Goal: Transaction & Acquisition: Purchase product/service

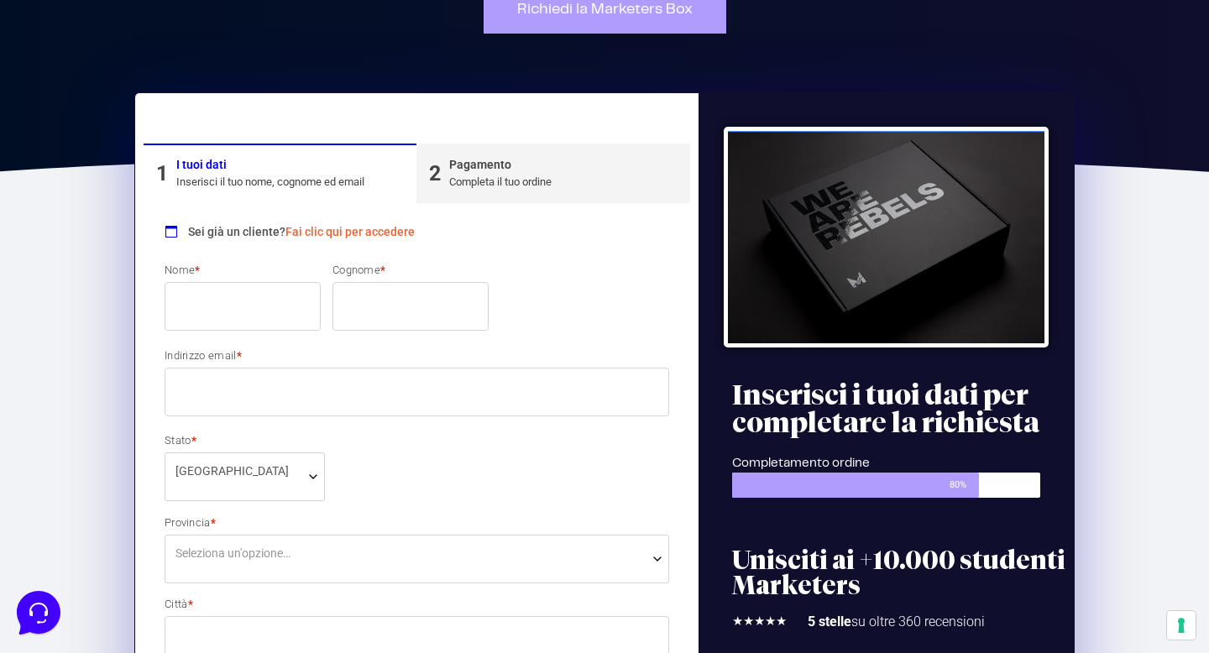
scroll to position [181, 0]
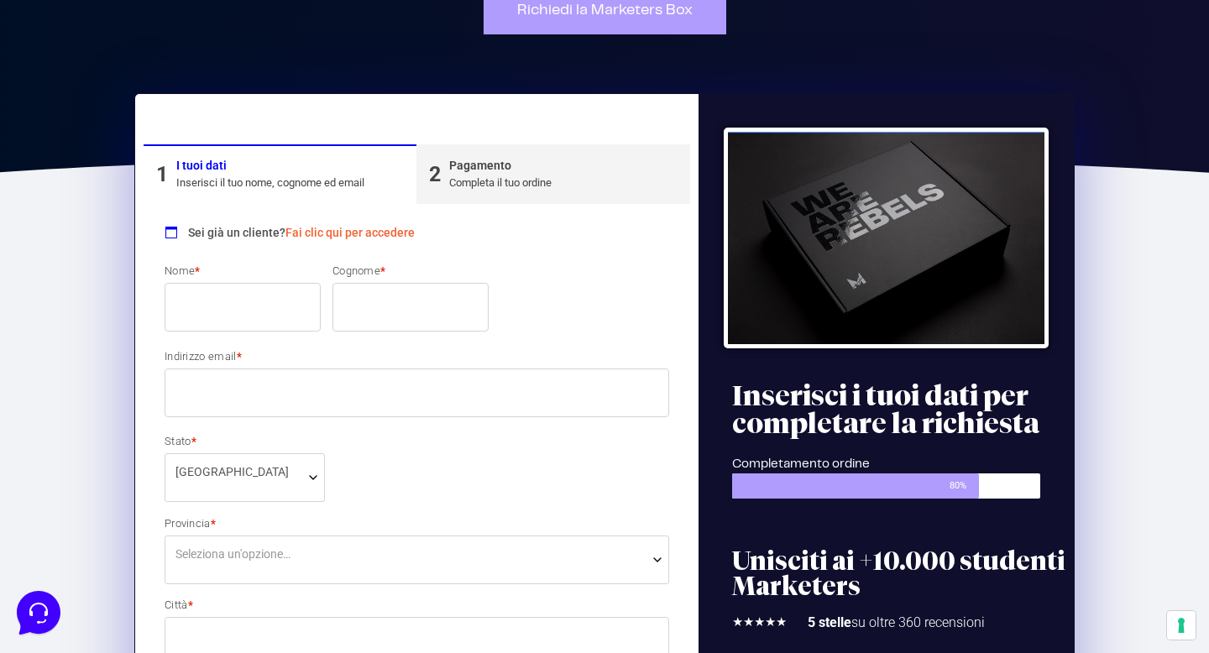
click at [259, 317] on input "Nome *" at bounding box center [243, 307] width 156 height 49
type input "[PERSON_NAME]"
type input "Trevisan"
type input "[EMAIL_ADDRESS][DOMAIN_NAME]"
select select "VI"
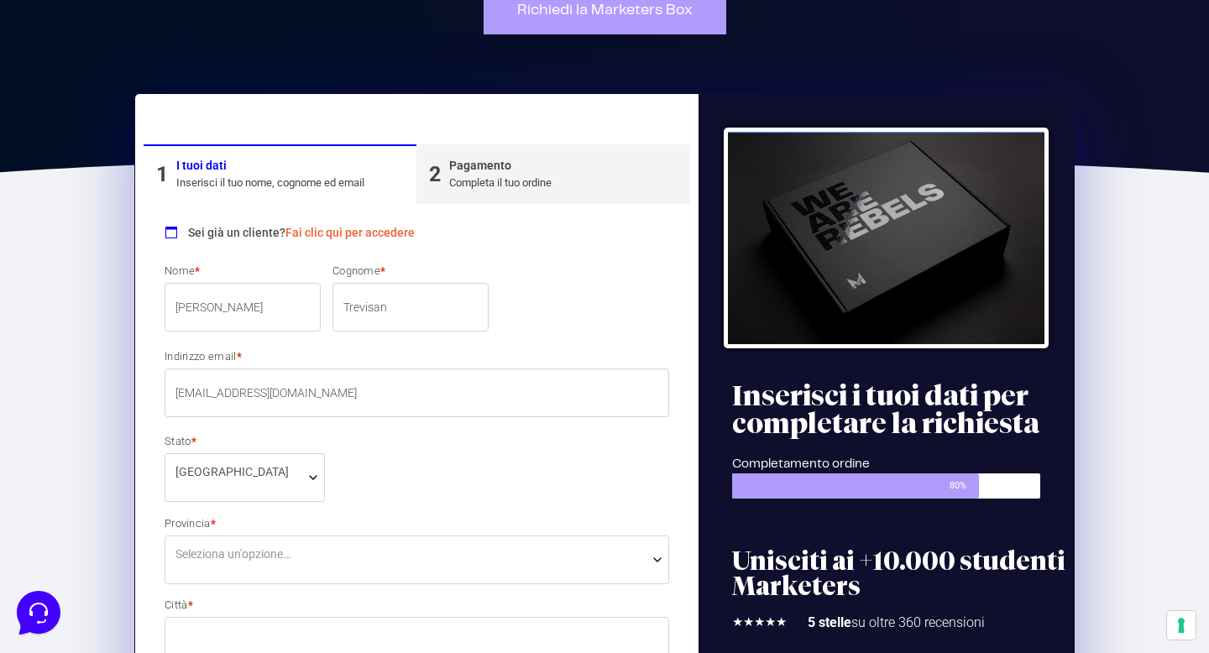
type input "Schio"
type input "22"
type input "36015"
type input "3405781412"
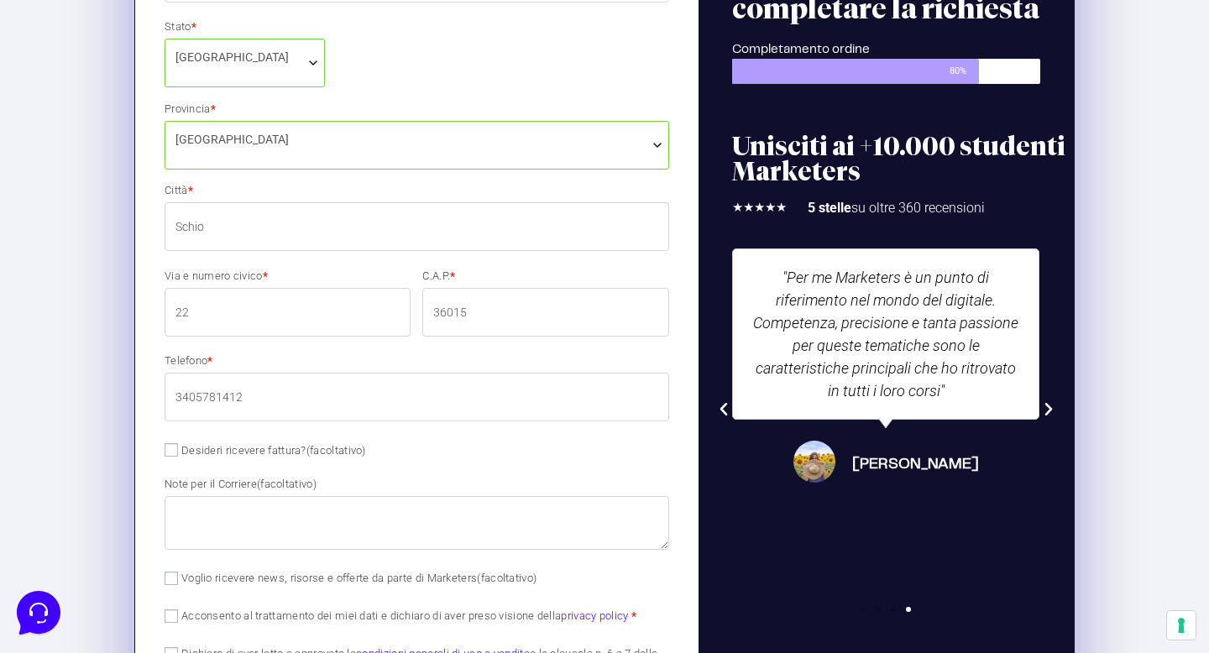
scroll to position [598, 0]
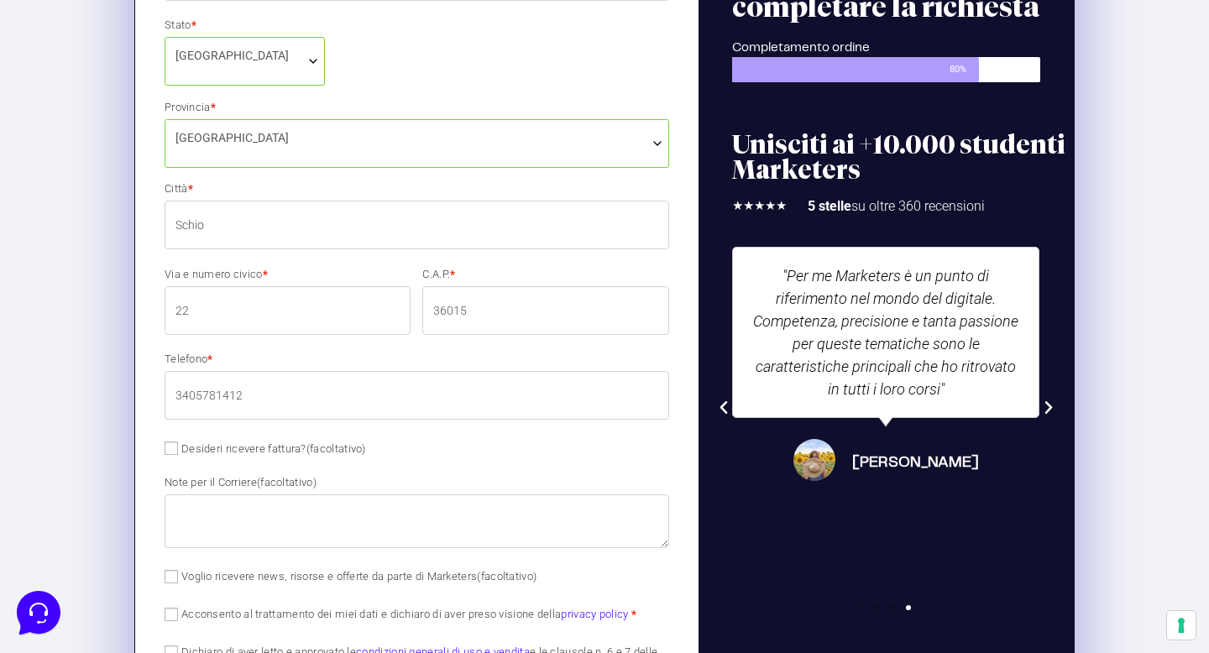
click at [277, 313] on input "22" at bounding box center [288, 310] width 246 height 49
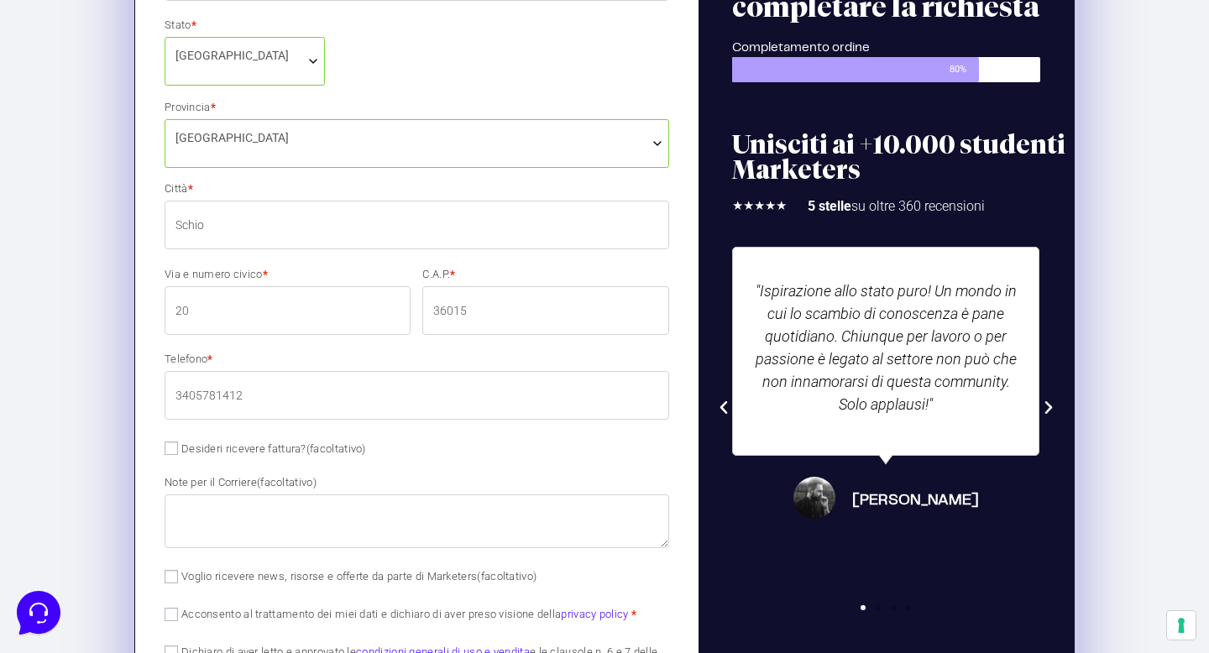
type input "20"
click at [393, 350] on div "Nome * [PERSON_NAME] * [PERSON_NAME] email * [EMAIL_ADDRESS][DOMAIN_NAME] Stato…" at bounding box center [417, 271] width 516 height 850
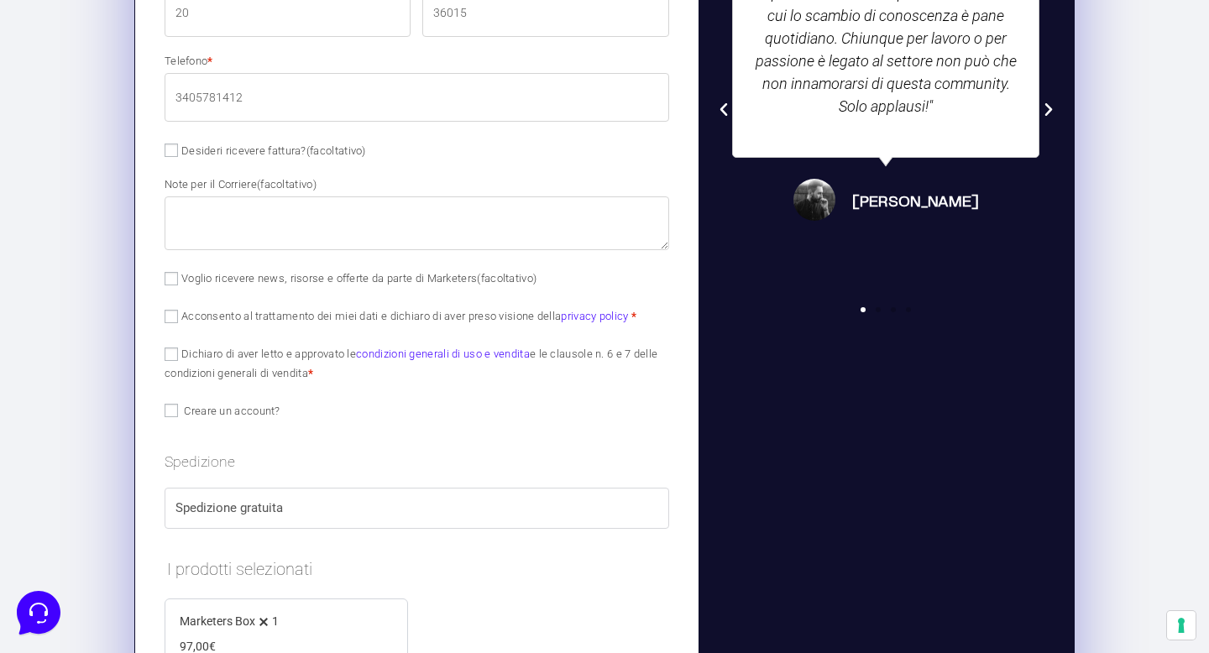
scroll to position [907, 0]
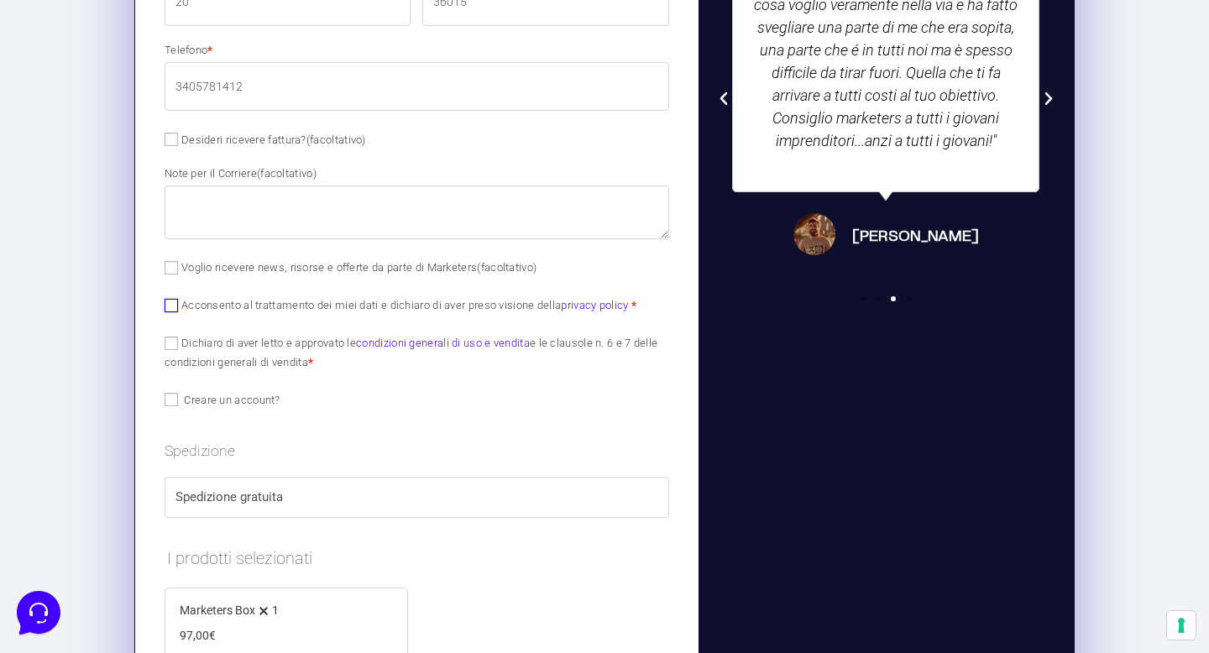
click at [171, 307] on input "Acconsento al trattamento dei miei dati e dichiaro di aver preso visione della …" at bounding box center [171, 305] width 13 height 13
checkbox input "true"
click at [170, 342] on input "Dichiaro di aver letto e approvato le condizioni generali di uso e vendita e le…" at bounding box center [171, 343] width 13 height 13
checkbox input "true"
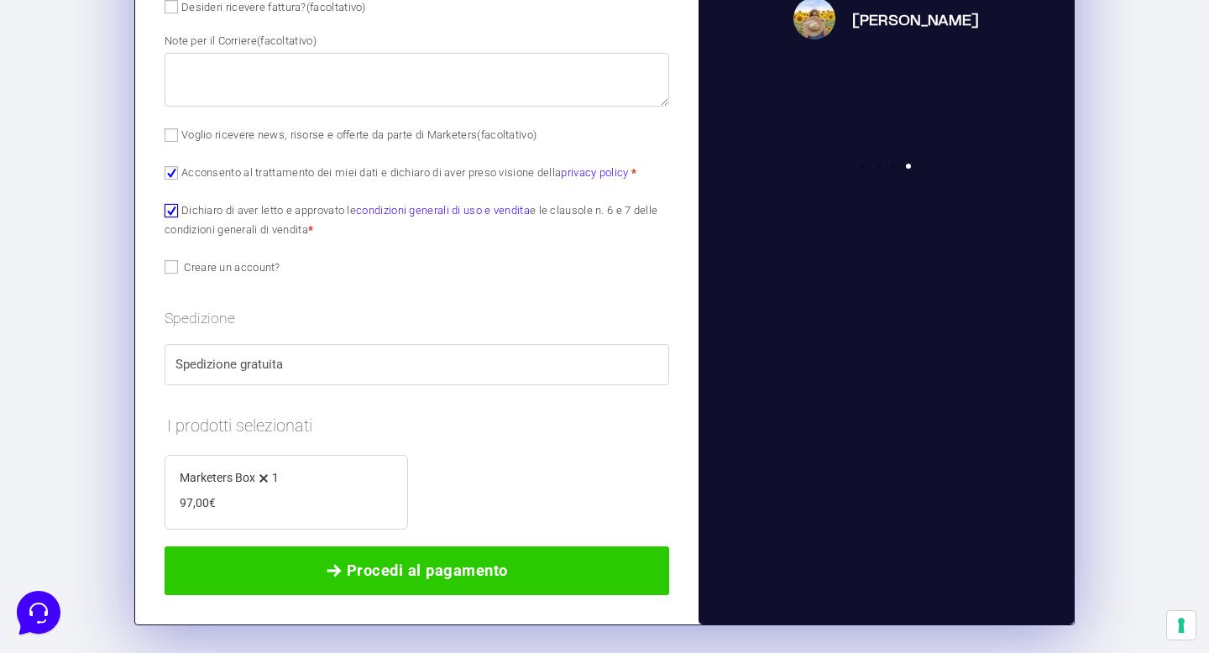
scroll to position [1042, 0]
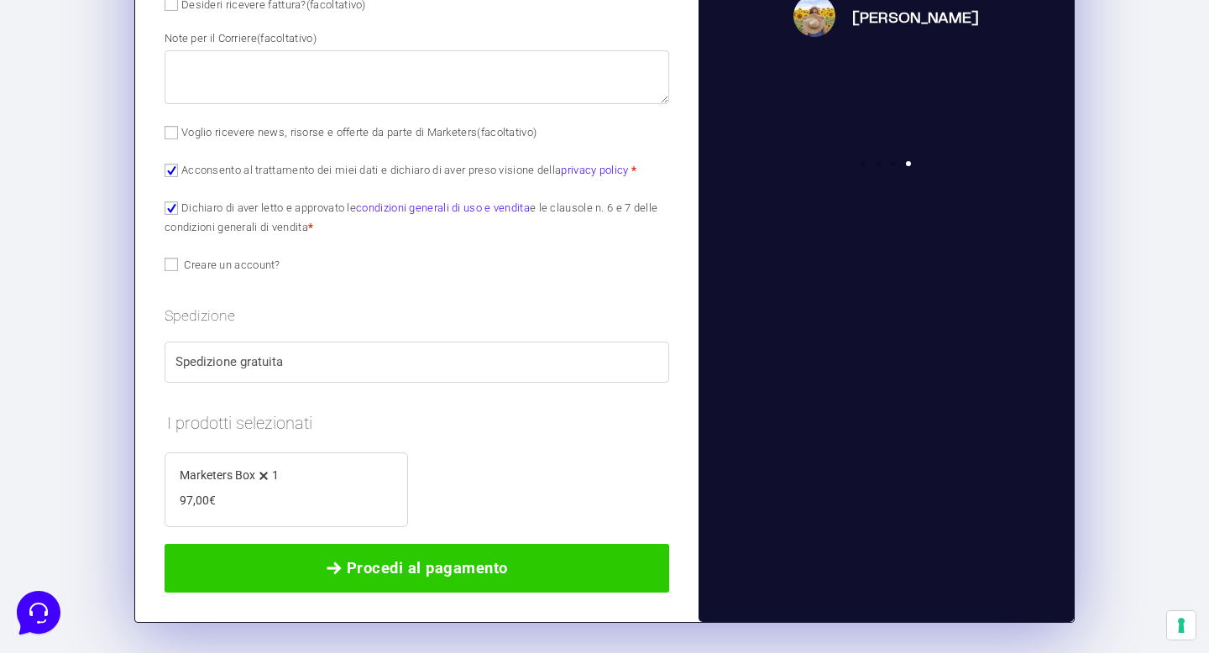
click at [332, 369] on label "Spedizione gratuita" at bounding box center [416, 362] width 483 height 19
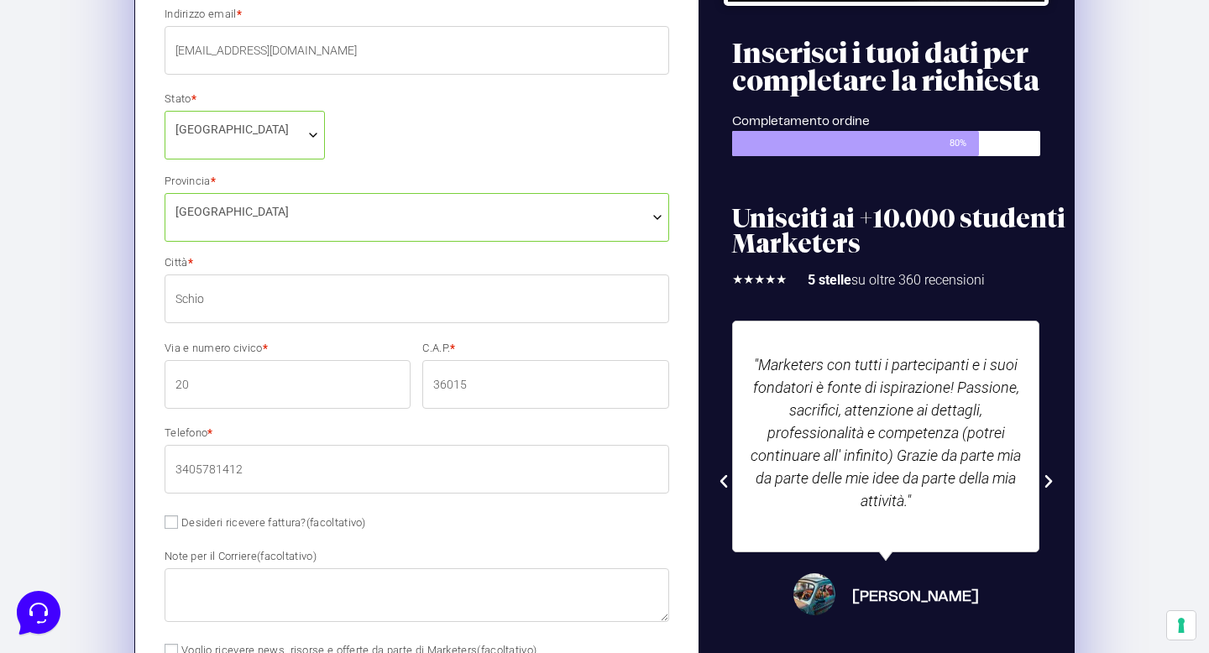
scroll to position [502, 0]
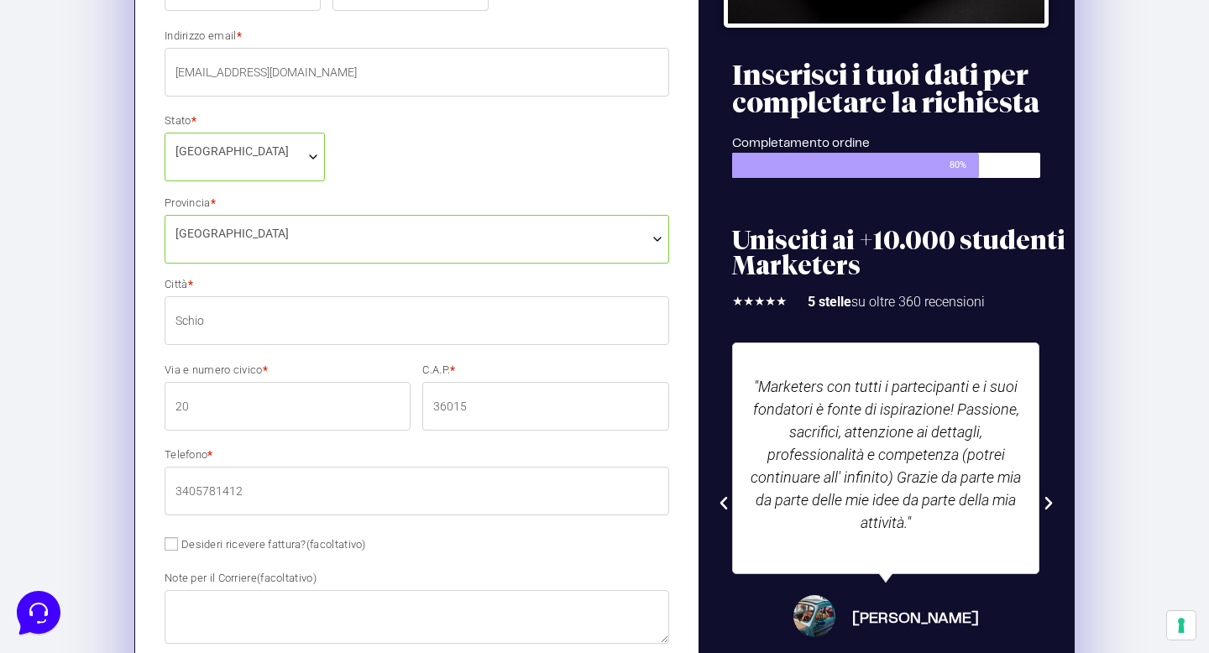
click at [235, 410] on input "20" at bounding box center [288, 406] width 246 height 49
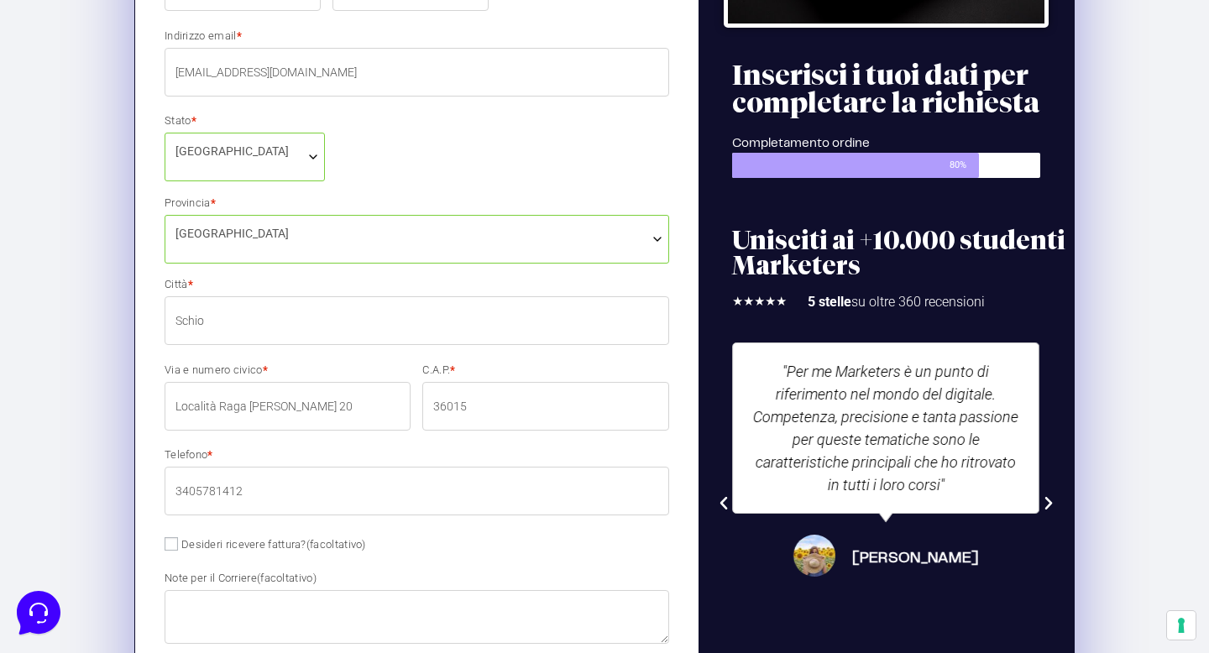
type input "Località Raga [PERSON_NAME] 20"
click at [395, 364] on label "Via e numero civico *" at bounding box center [288, 369] width 246 height 11
click at [395, 382] on input "Località Raga [PERSON_NAME] 20" at bounding box center [288, 406] width 246 height 49
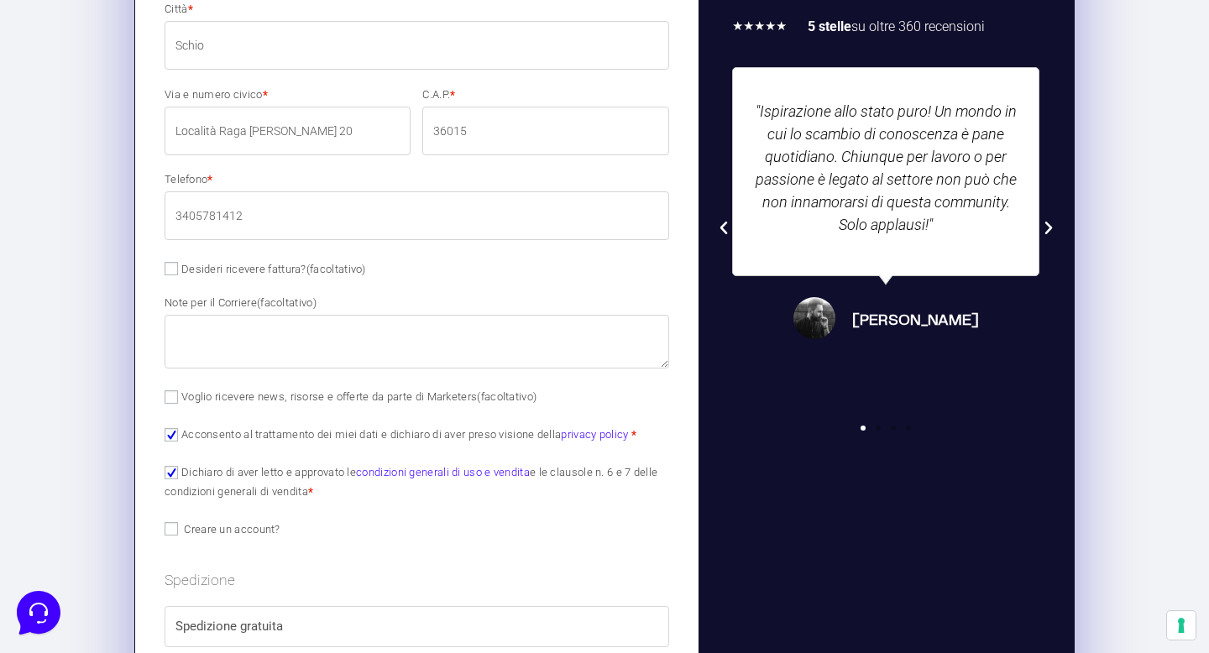
scroll to position [782, 0]
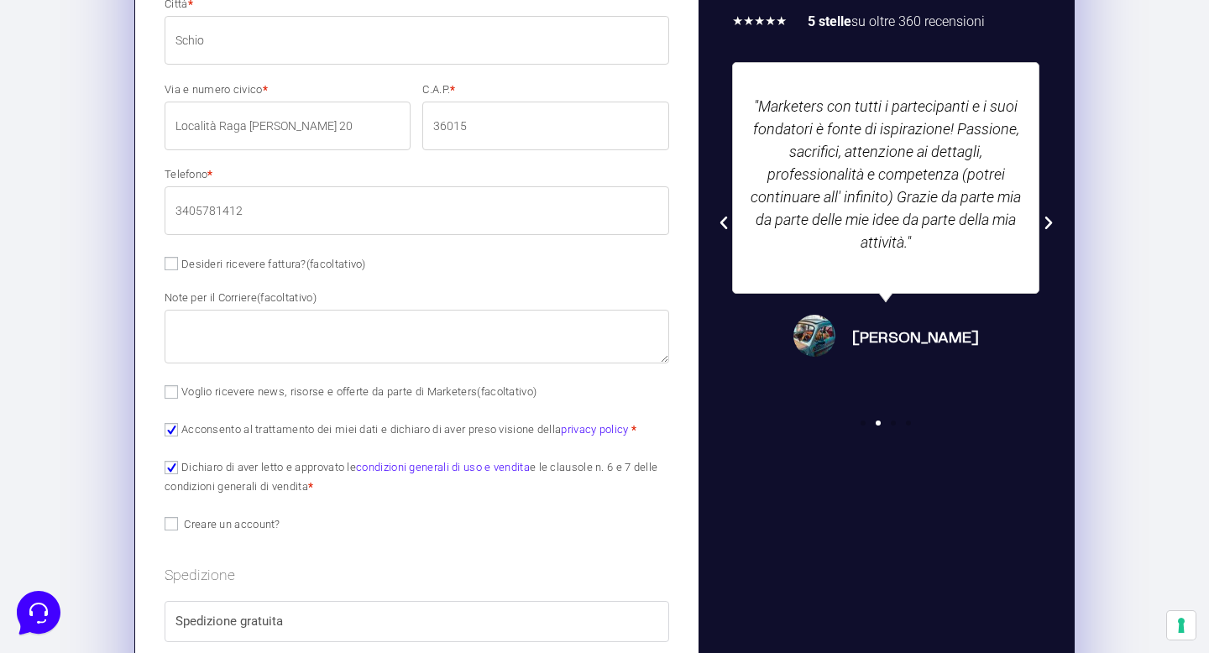
click at [377, 297] on label "Note per il Corriere (facoltativo)" at bounding box center [417, 297] width 505 height 11
click at [377, 310] on textarea "Note per il Corriere (facoltativo)" at bounding box center [417, 337] width 505 height 54
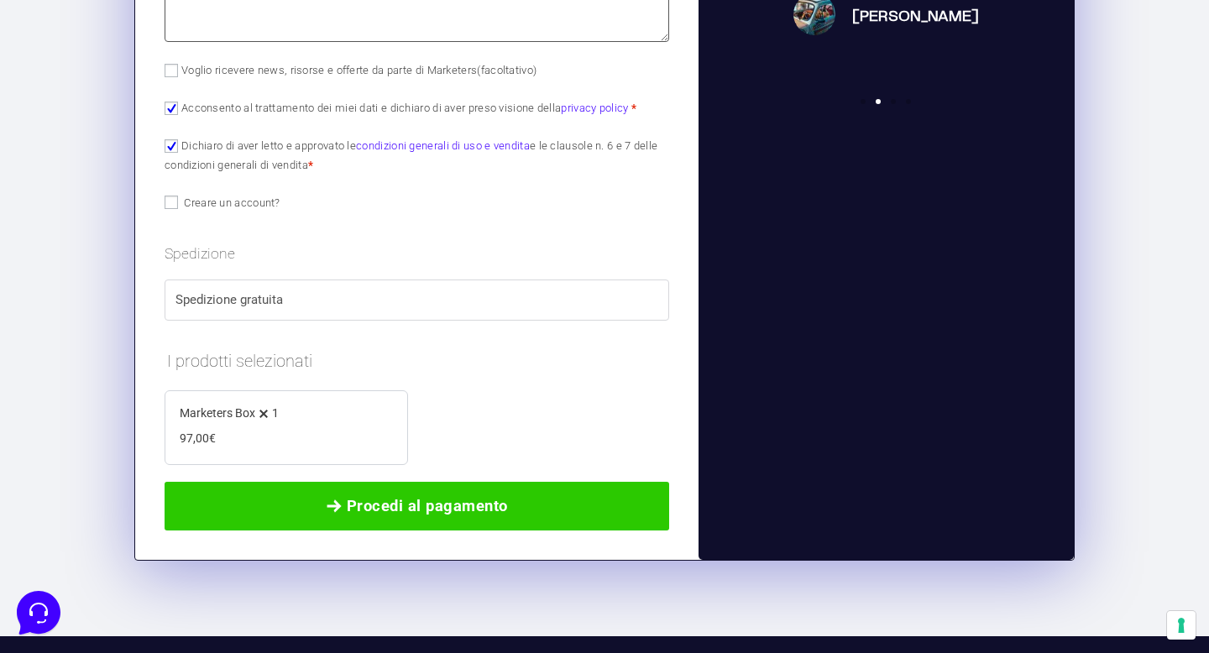
scroll to position [1154, 0]
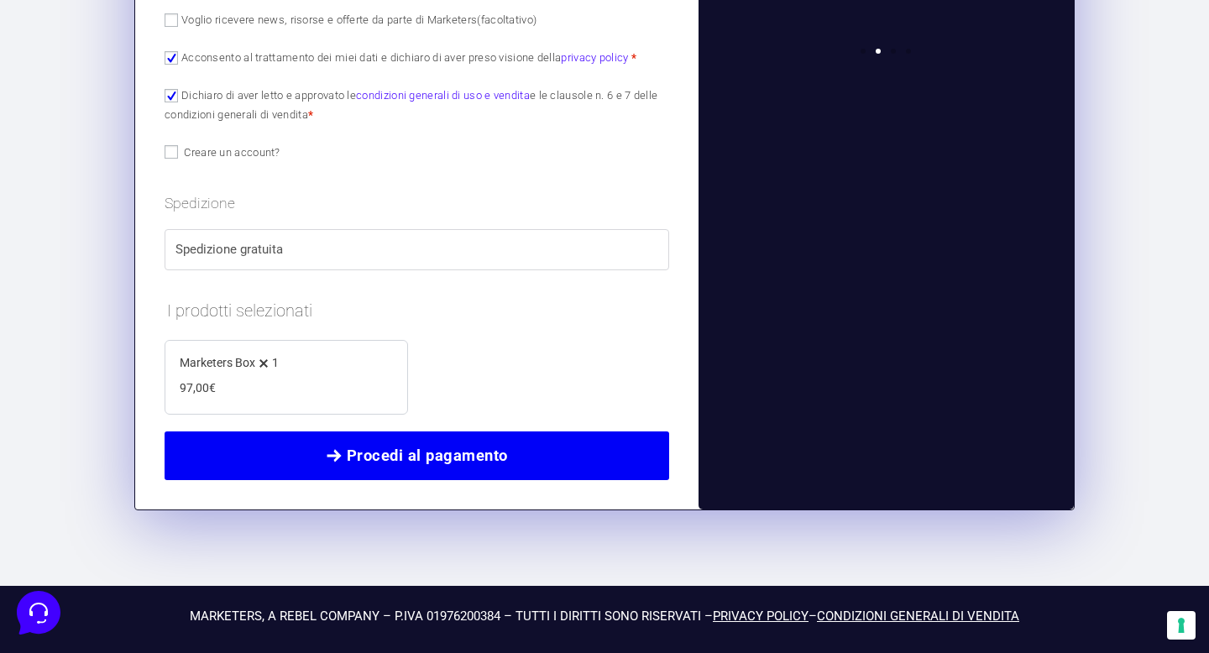
click at [454, 455] on span "Procedi al pagamento" at bounding box center [427, 456] width 161 height 24
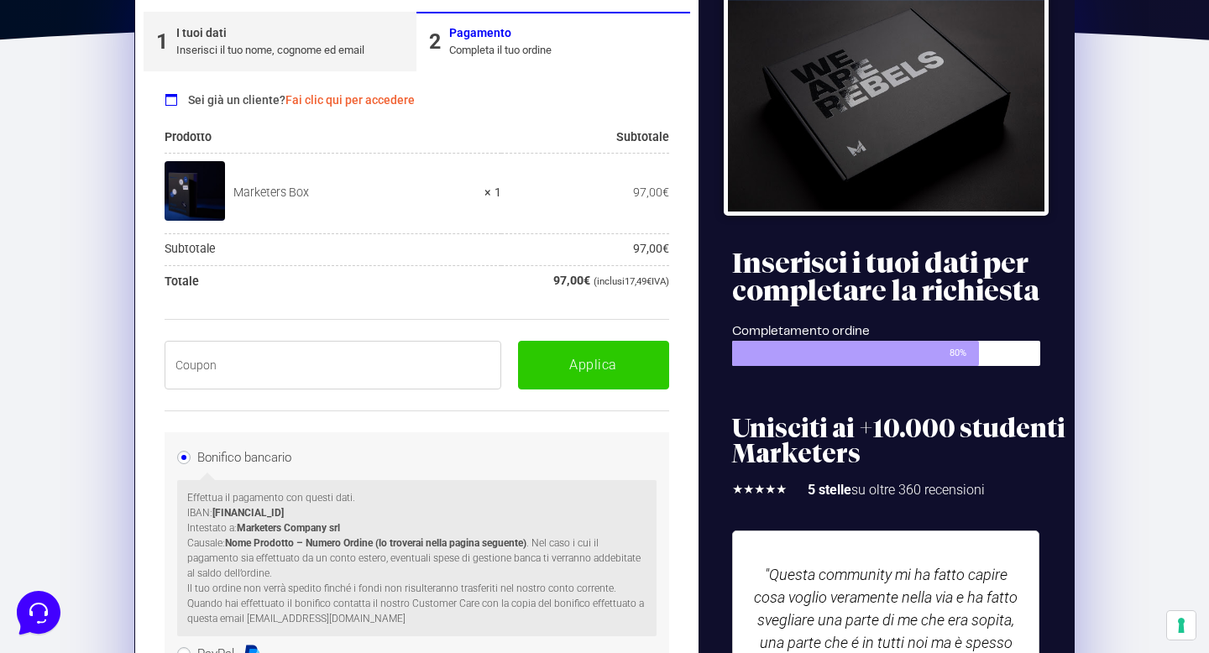
scroll to position [284, 0]
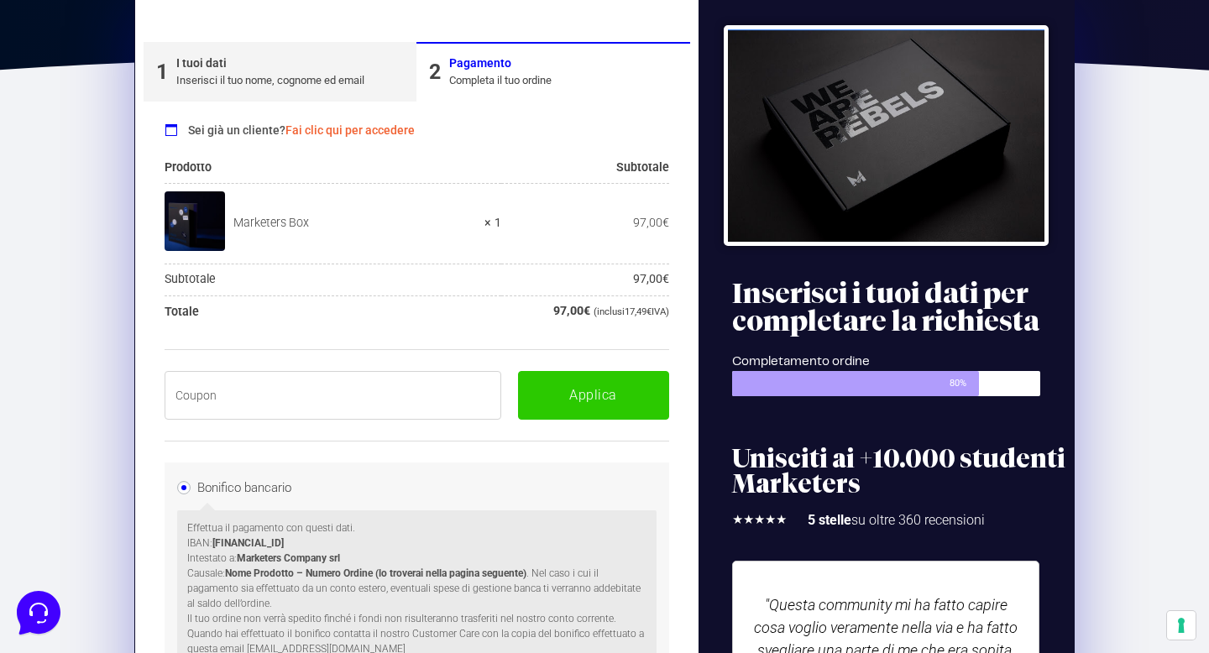
click at [293, 390] on input "text" at bounding box center [333, 395] width 337 height 49
paste input "BOXPRO100OFF"
type input "BOXPRO100OFF"
click at [617, 395] on button "Applica" at bounding box center [593, 395] width 151 height 49
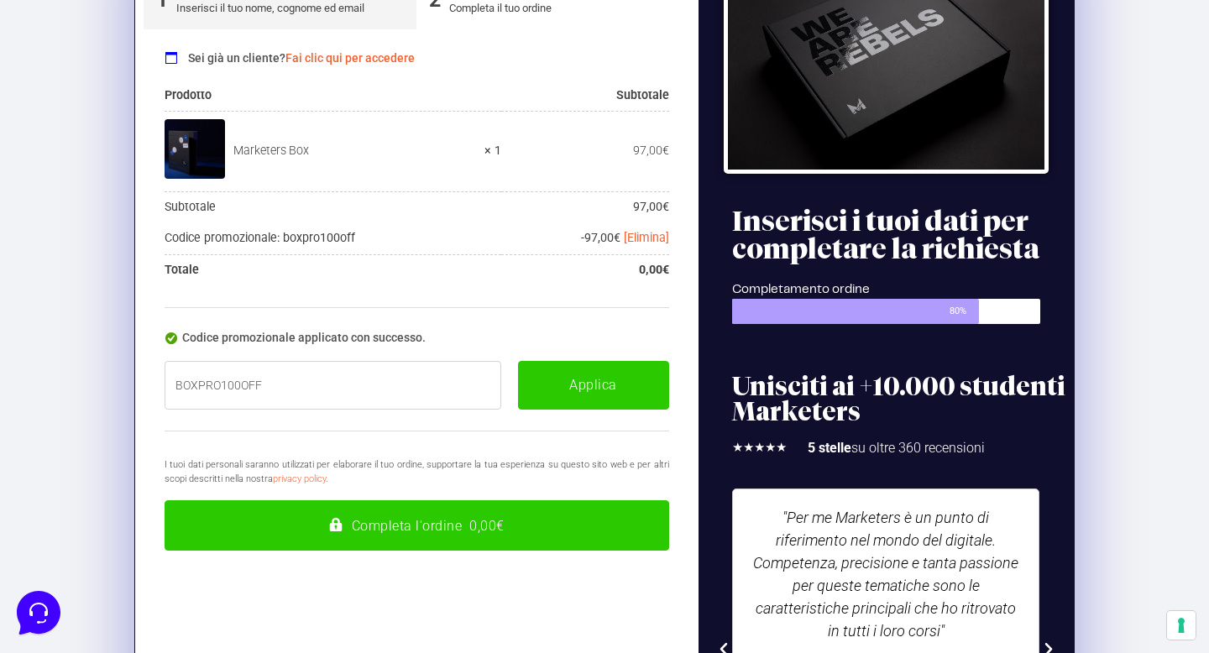
scroll to position [395, 0]
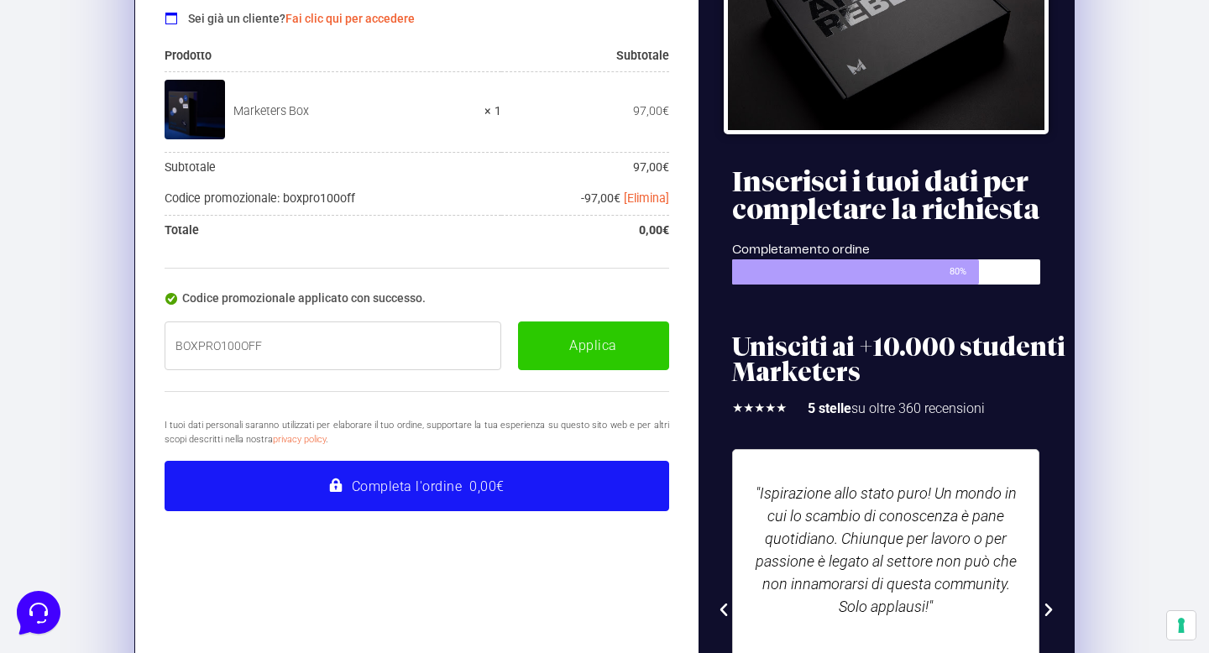
click at [453, 502] on button "Completa l'ordine 0,00€" at bounding box center [417, 486] width 505 height 50
